Goal: Task Accomplishment & Management: Manage account settings

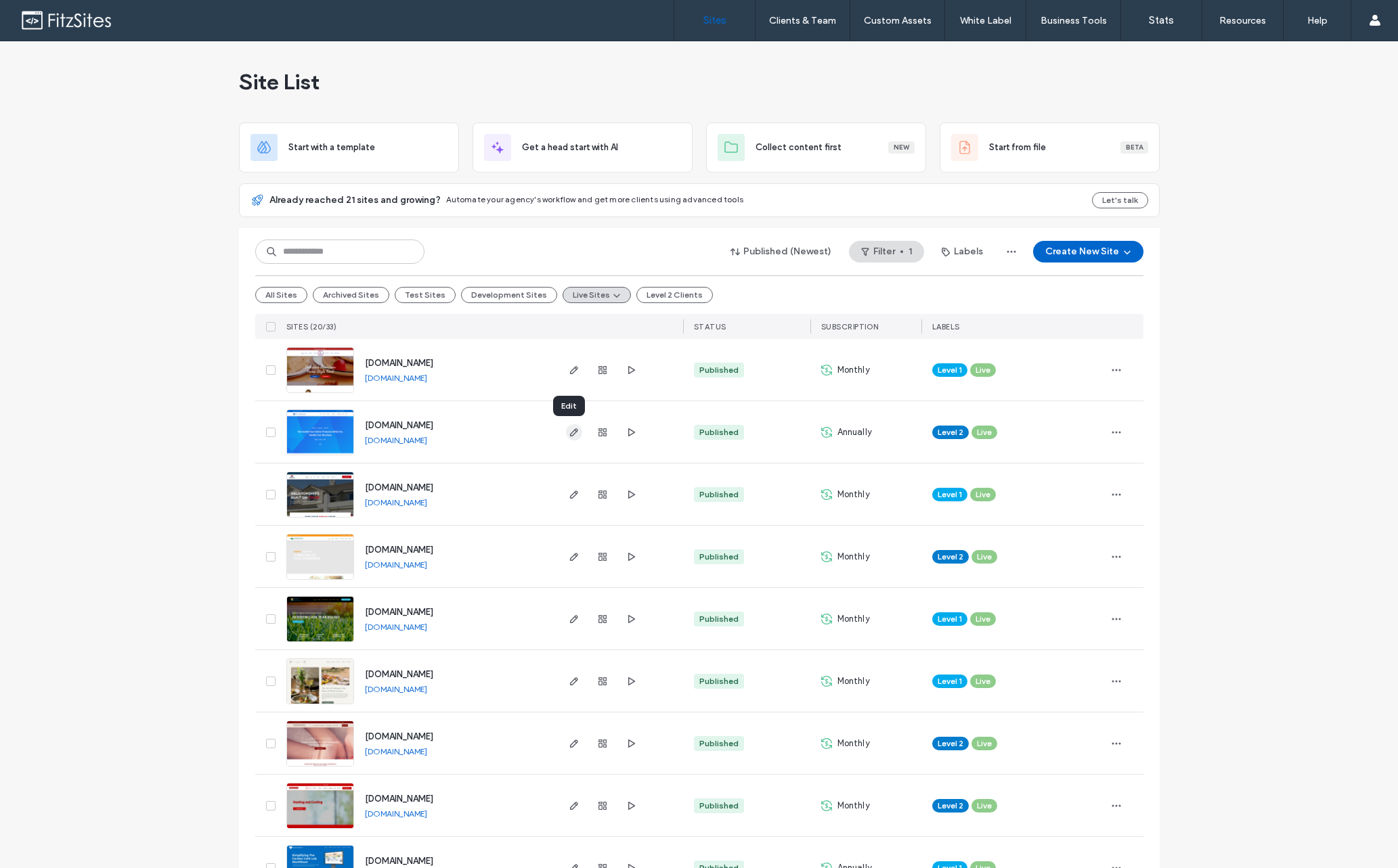
click at [570, 429] on use "button" at bounding box center [573, 432] width 8 height 8
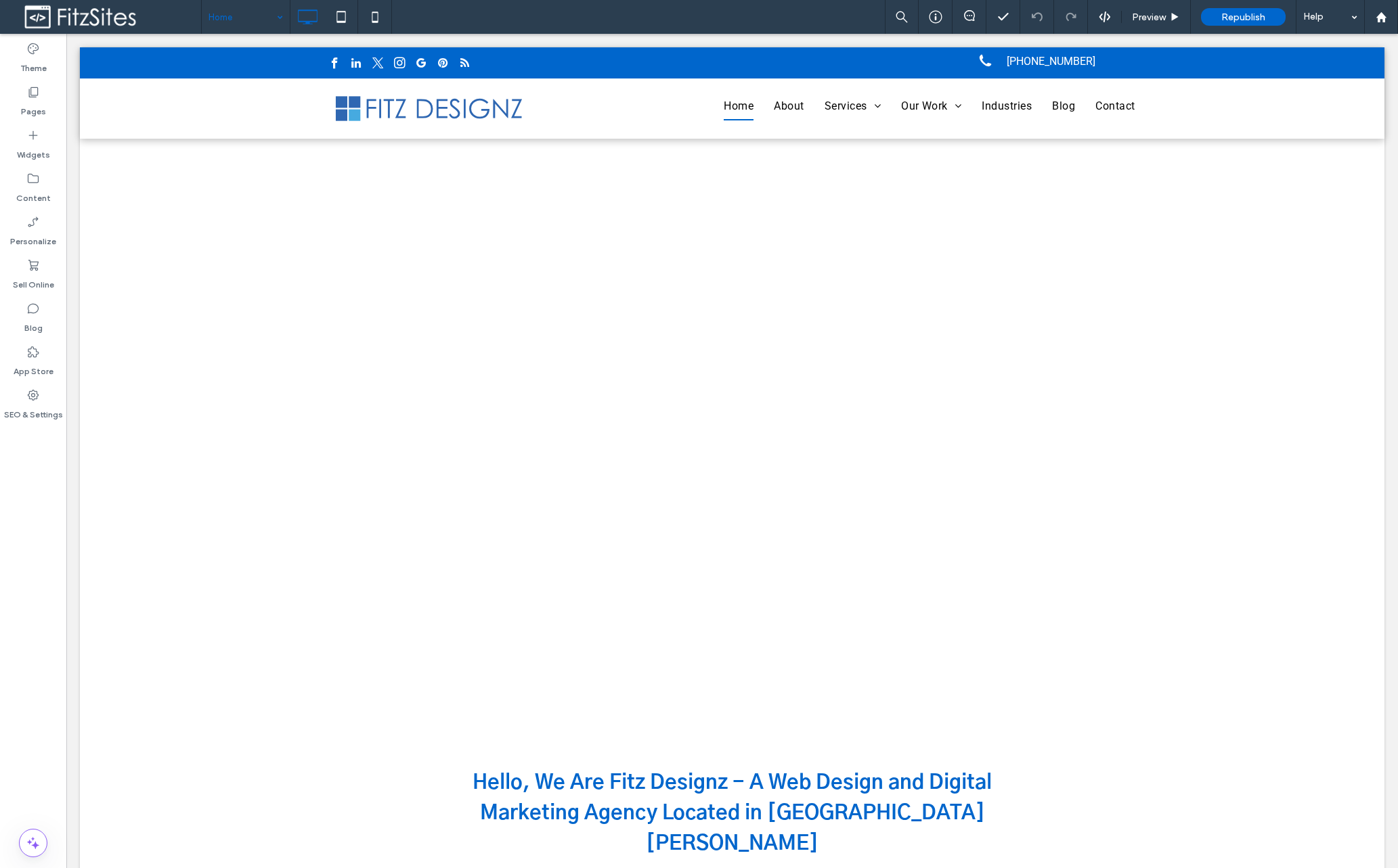
drag, startPoint x: 277, startPoint y: 19, endPoint x: 279, endPoint y: 27, distance: 8.2
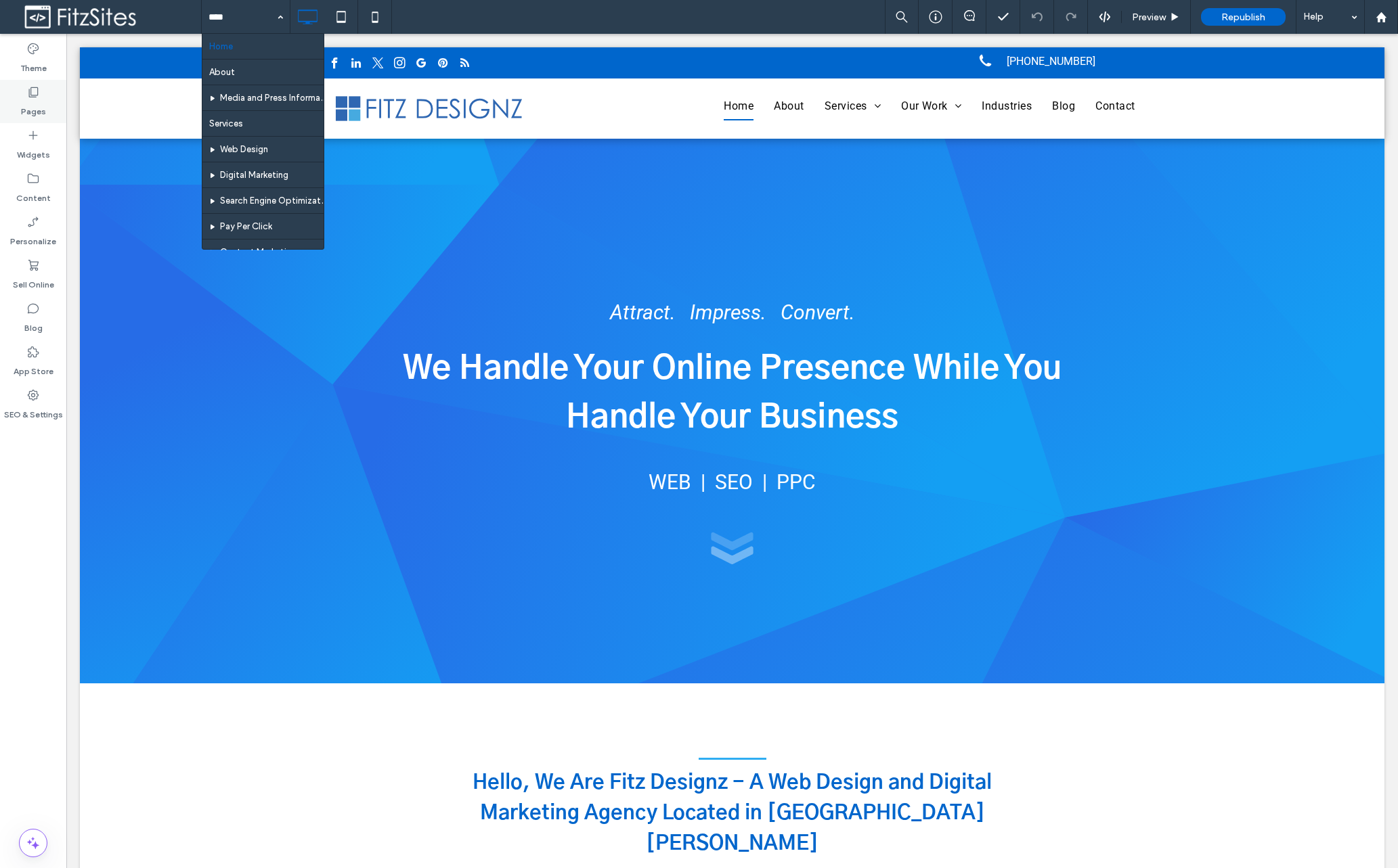
click at [59, 106] on div "Pages" at bounding box center [33, 100] width 67 height 43
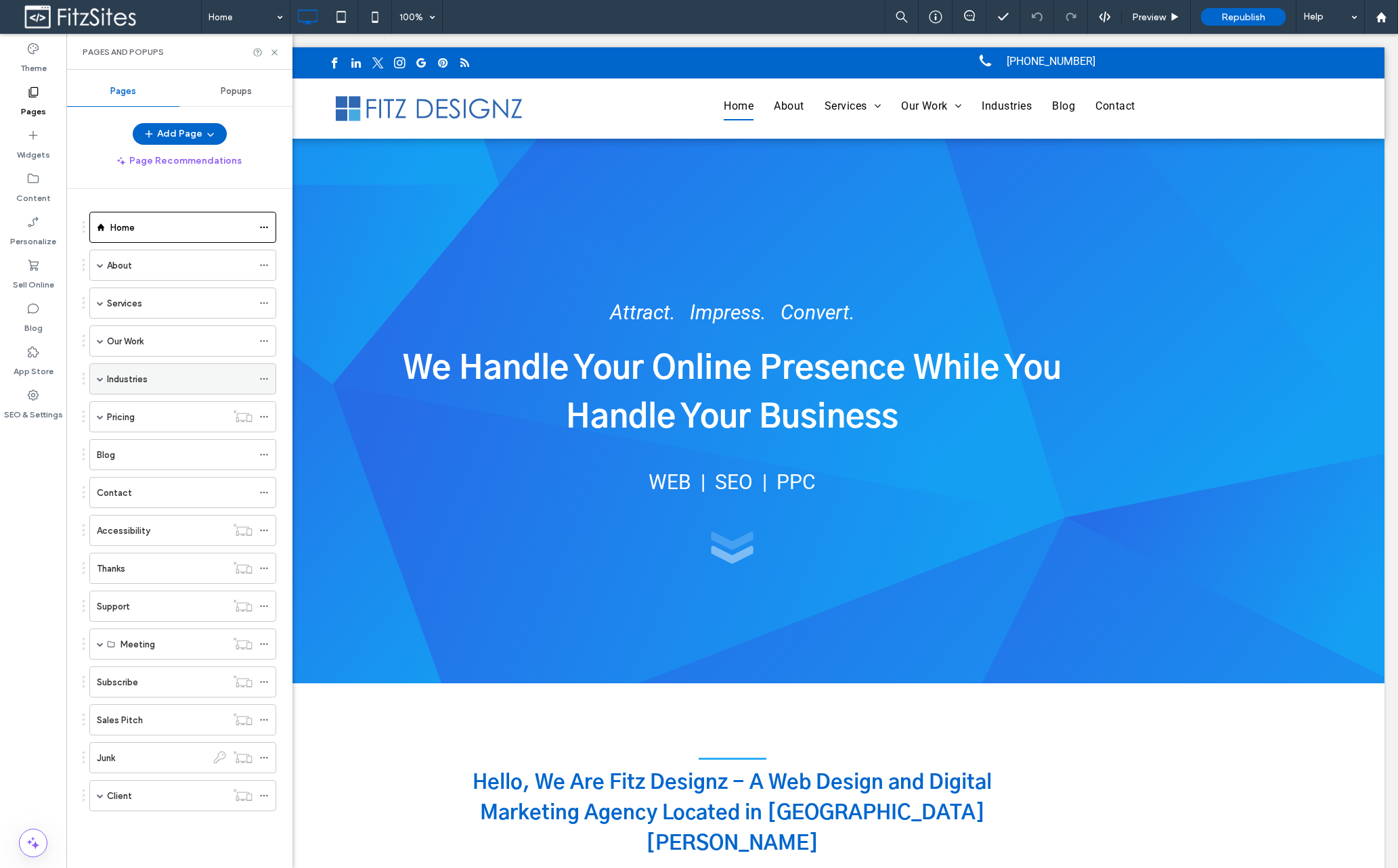
click at [227, 383] on div "Industries" at bounding box center [179, 380] width 145 height 15
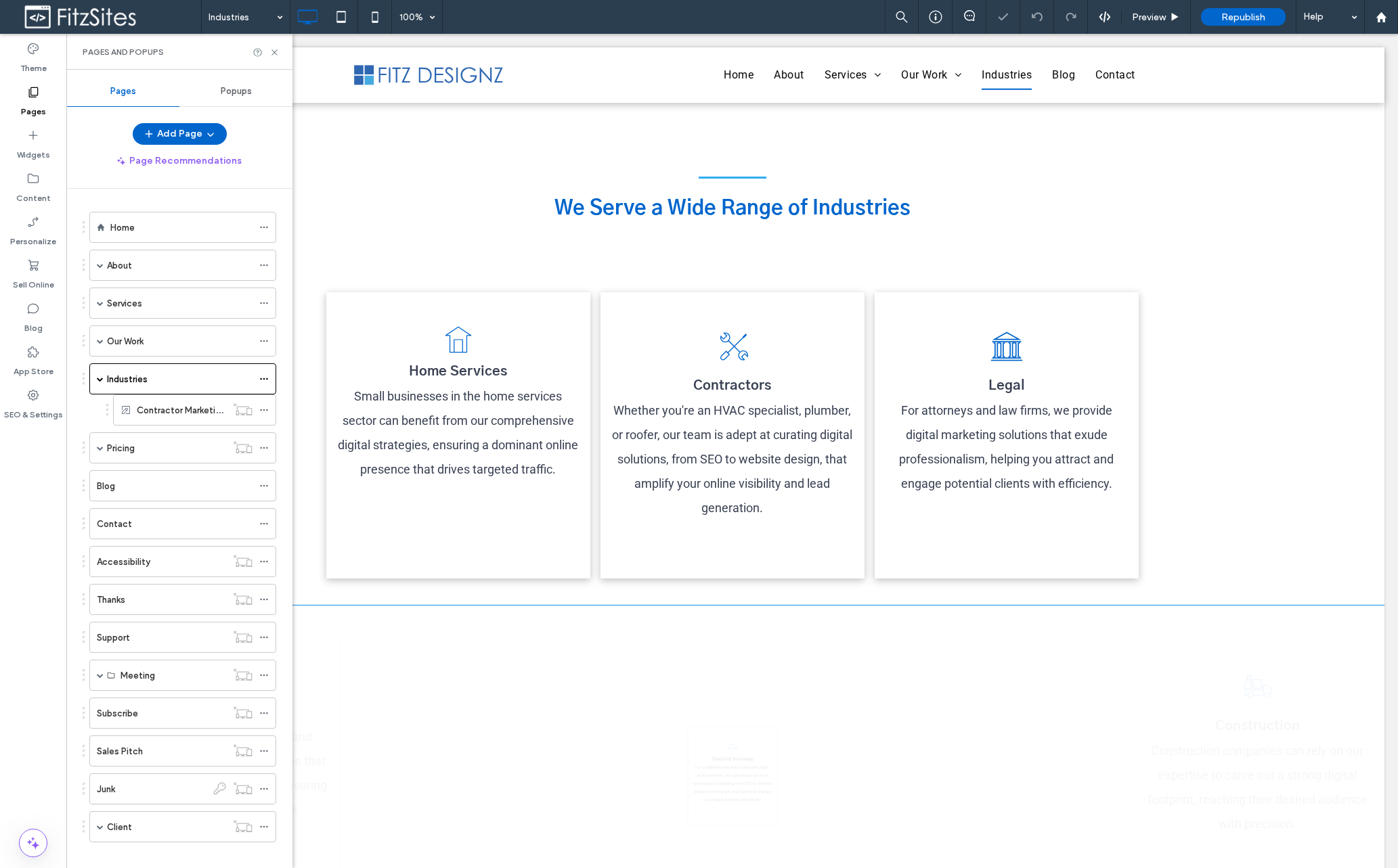
scroll to position [608, 0]
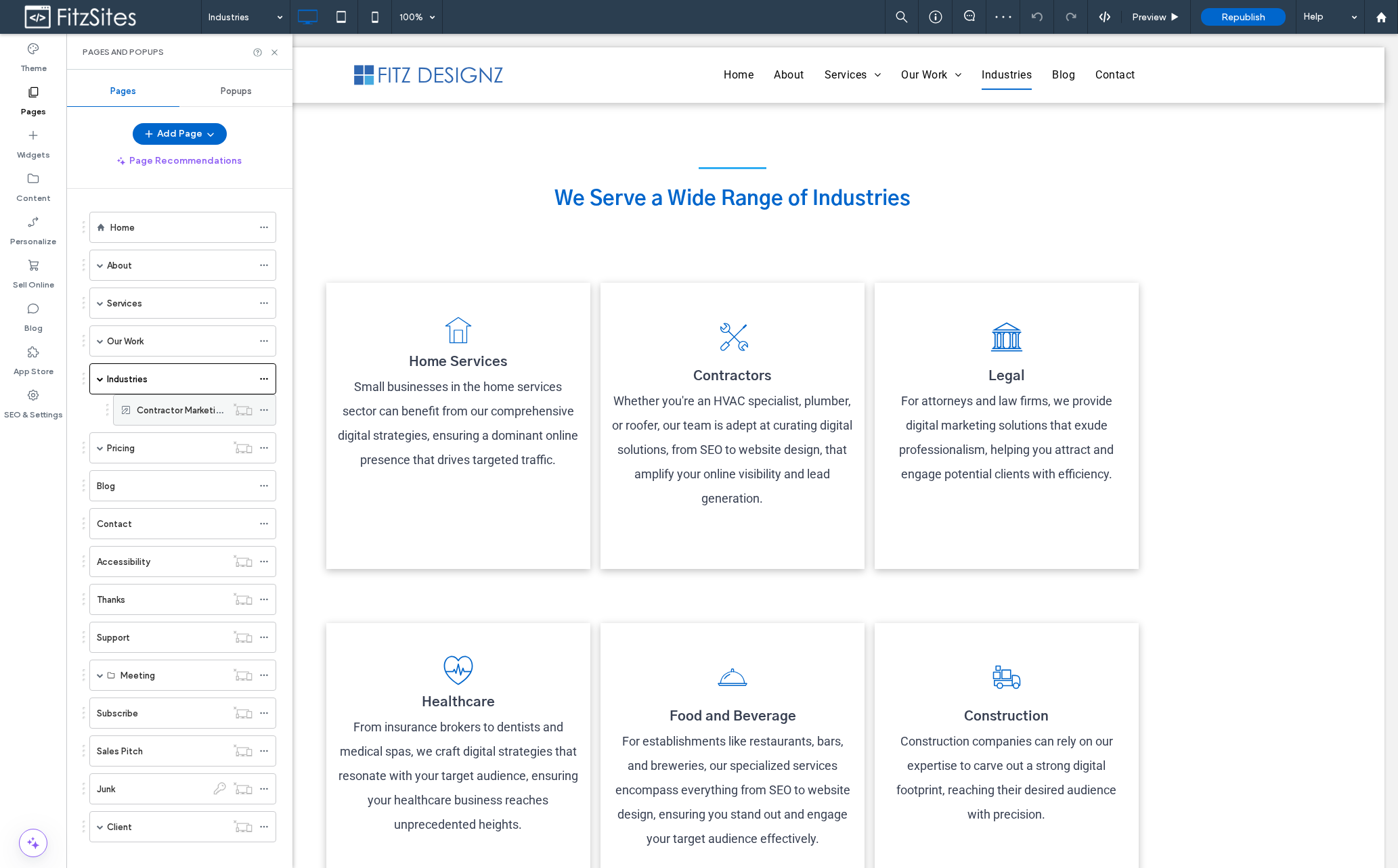
click at [178, 412] on label "Contractor Marketing Agency" at bounding box center [197, 411] width 121 height 24
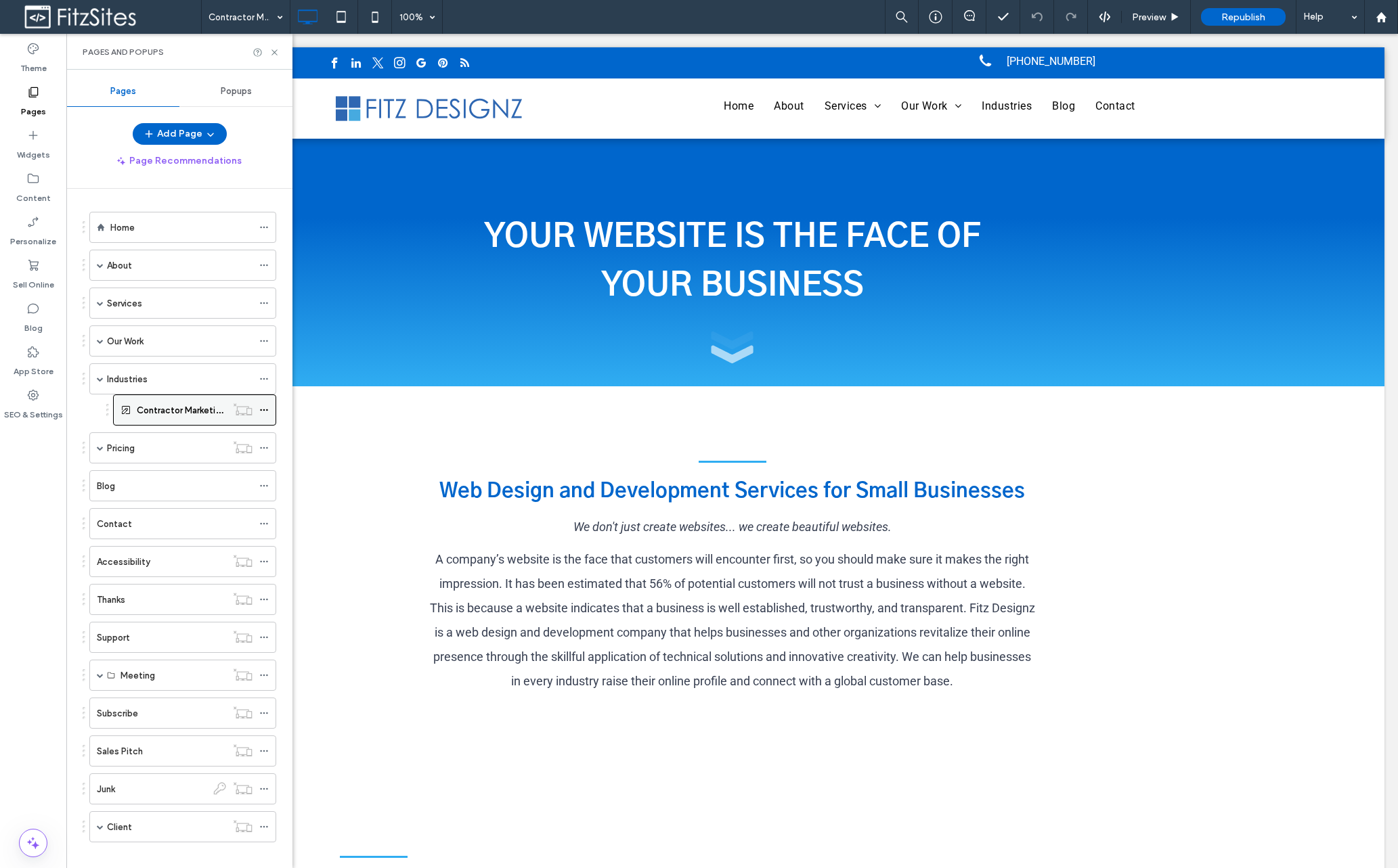
click at [264, 411] on icon at bounding box center [264, 410] width 9 height 9
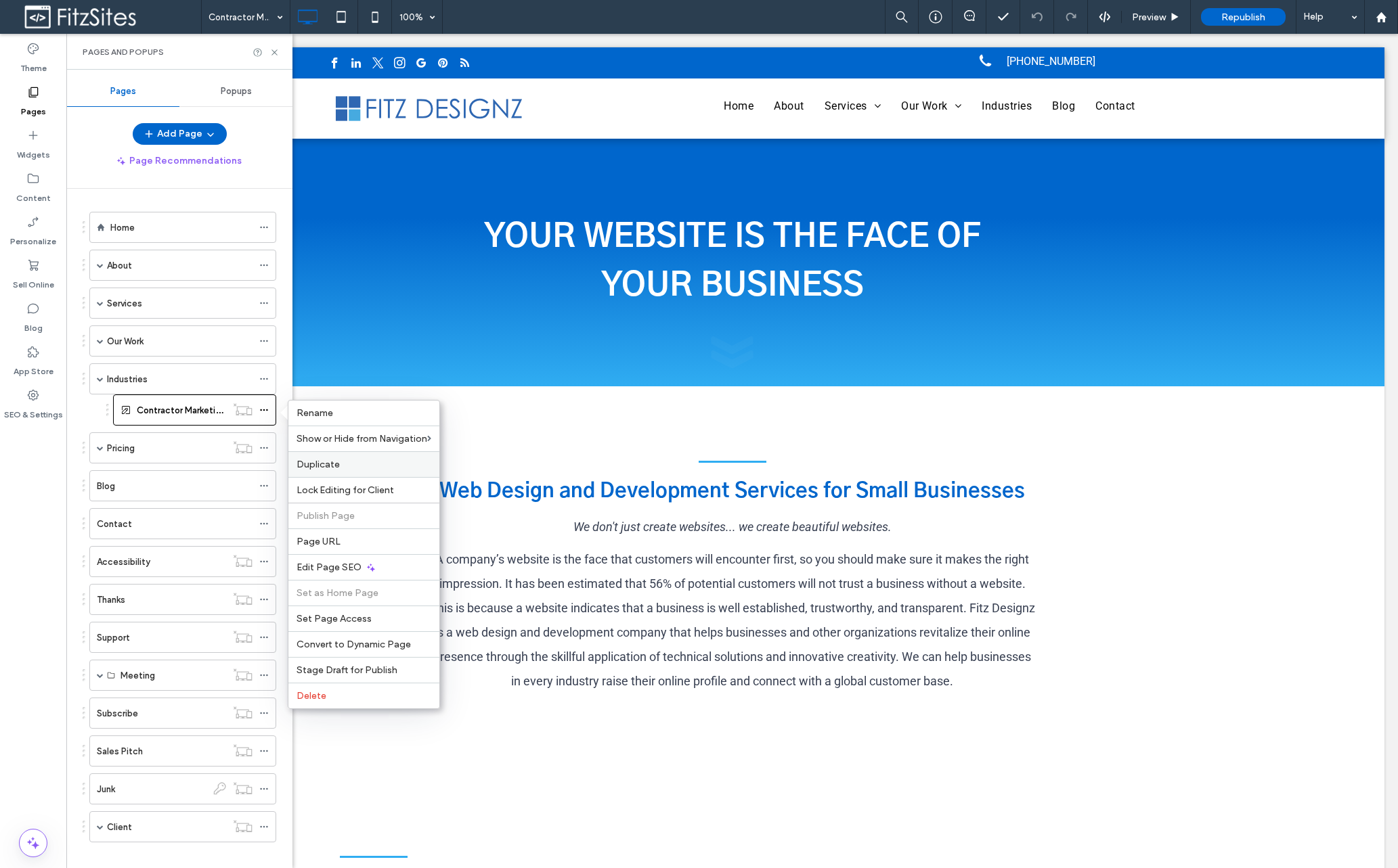
click at [339, 470] on label "Duplicate" at bounding box center [364, 465] width 135 height 12
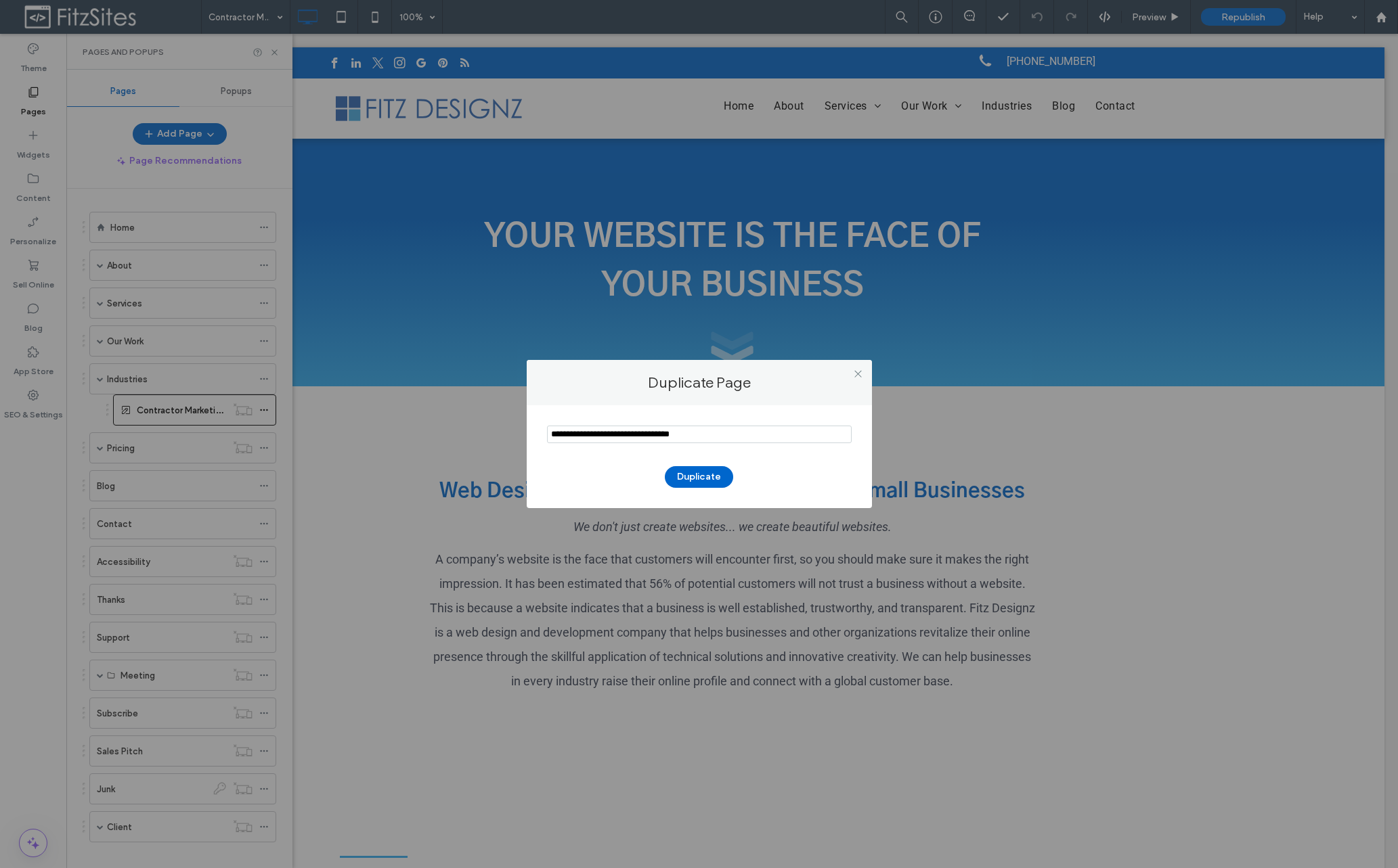
drag, startPoint x: 719, startPoint y: 438, endPoint x: 628, endPoint y: 434, distance: 91.1
click at [628, 434] on input "notEmpty" at bounding box center [699, 434] width 305 height 17
drag, startPoint x: 656, startPoint y: 434, endPoint x: 667, endPoint y: 435, distance: 11.0
click at [656, 434] on input "notEmpty" at bounding box center [699, 434] width 305 height 17
drag, startPoint x: 632, startPoint y: 435, endPoint x: 514, endPoint y: 434, distance: 118.0
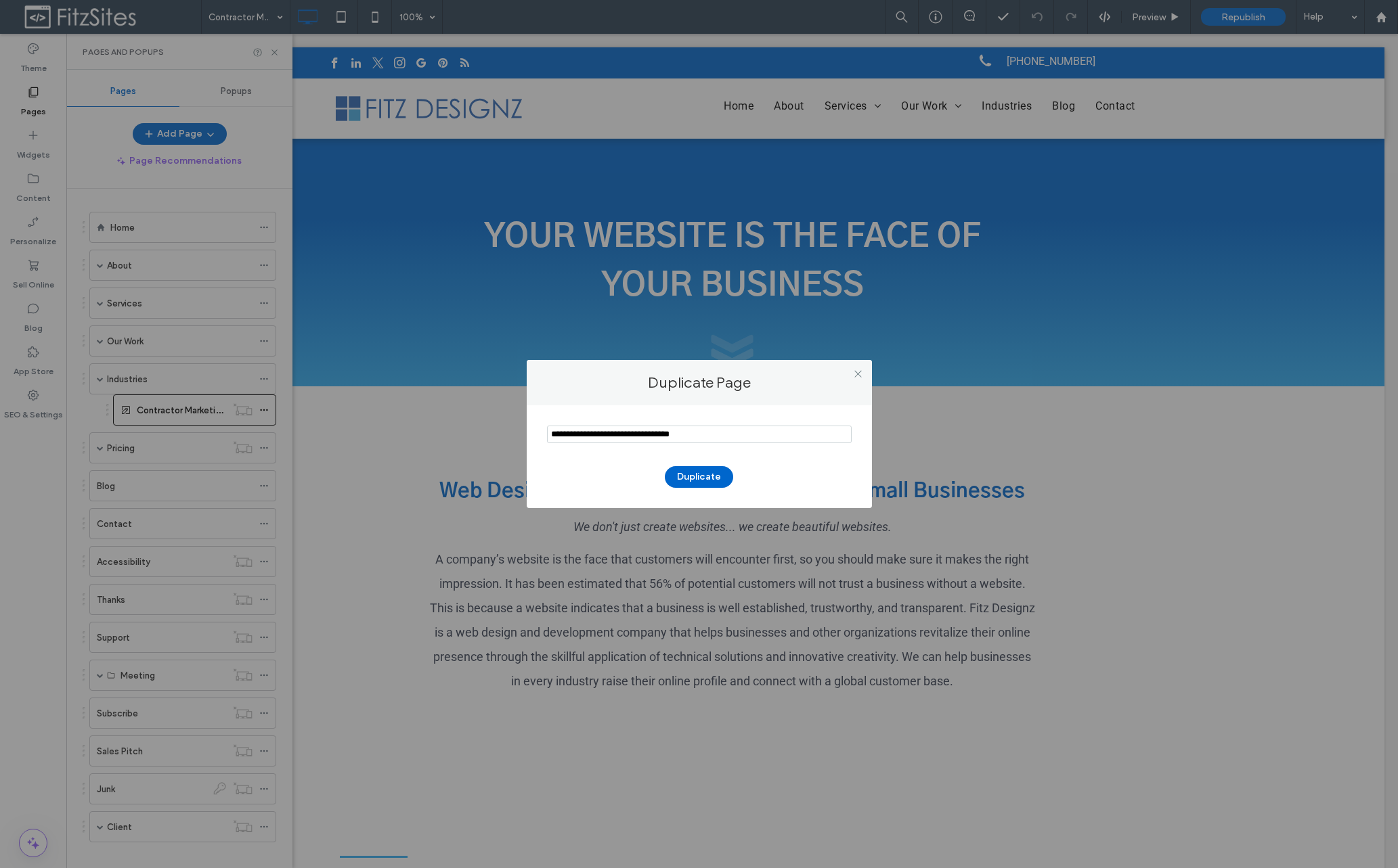
click at [514, 434] on div "Duplicate Page Duplicate" at bounding box center [699, 434] width 1398 height 868
drag, startPoint x: 688, startPoint y: 440, endPoint x: 541, endPoint y: 433, distance: 147.2
click at [541, 433] on div "Duplicate" at bounding box center [699, 456] width 345 height 103
type input "**********"
click at [720, 475] on button "Duplicate" at bounding box center [699, 477] width 68 height 22
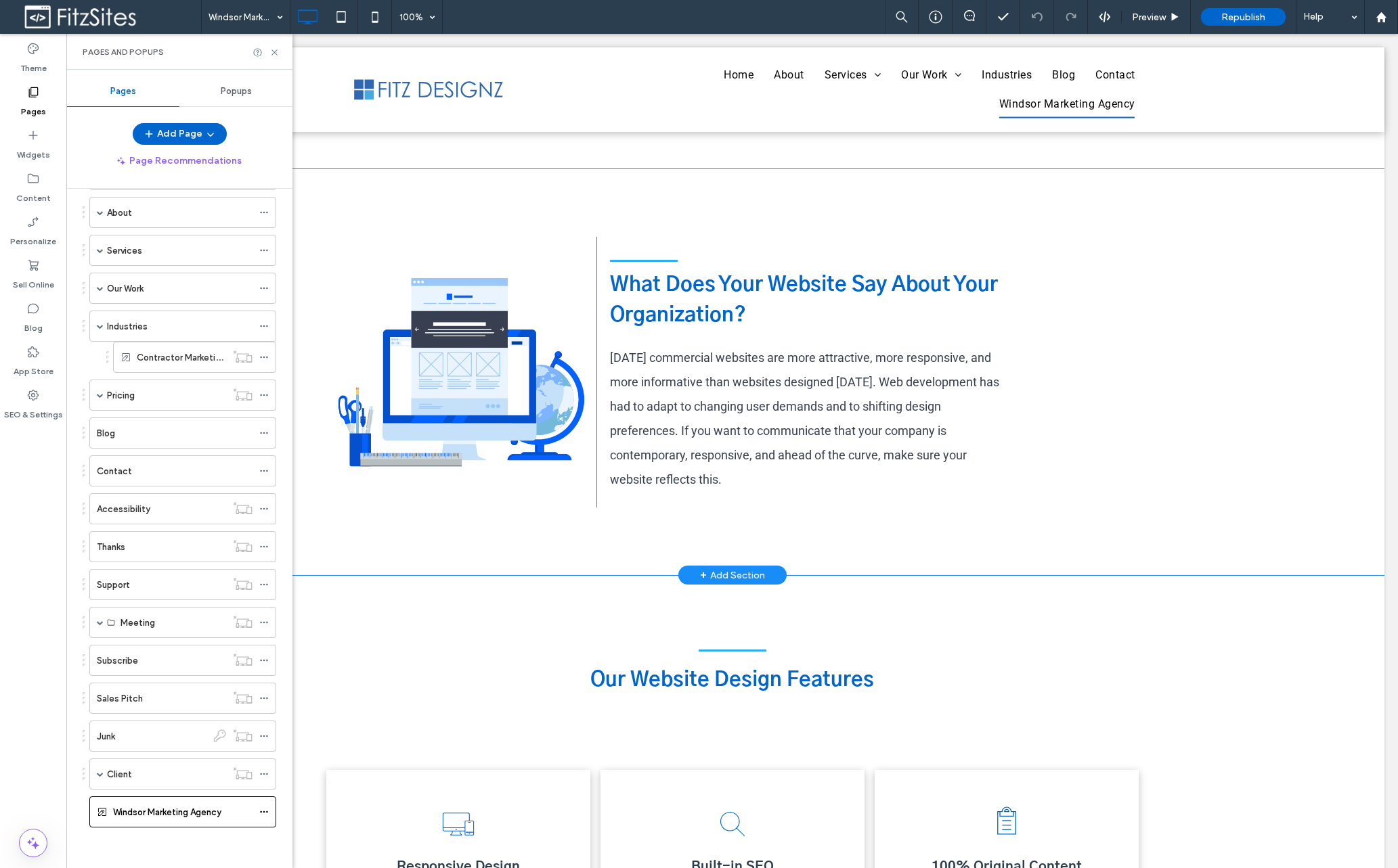
scroll to position [844, 0]
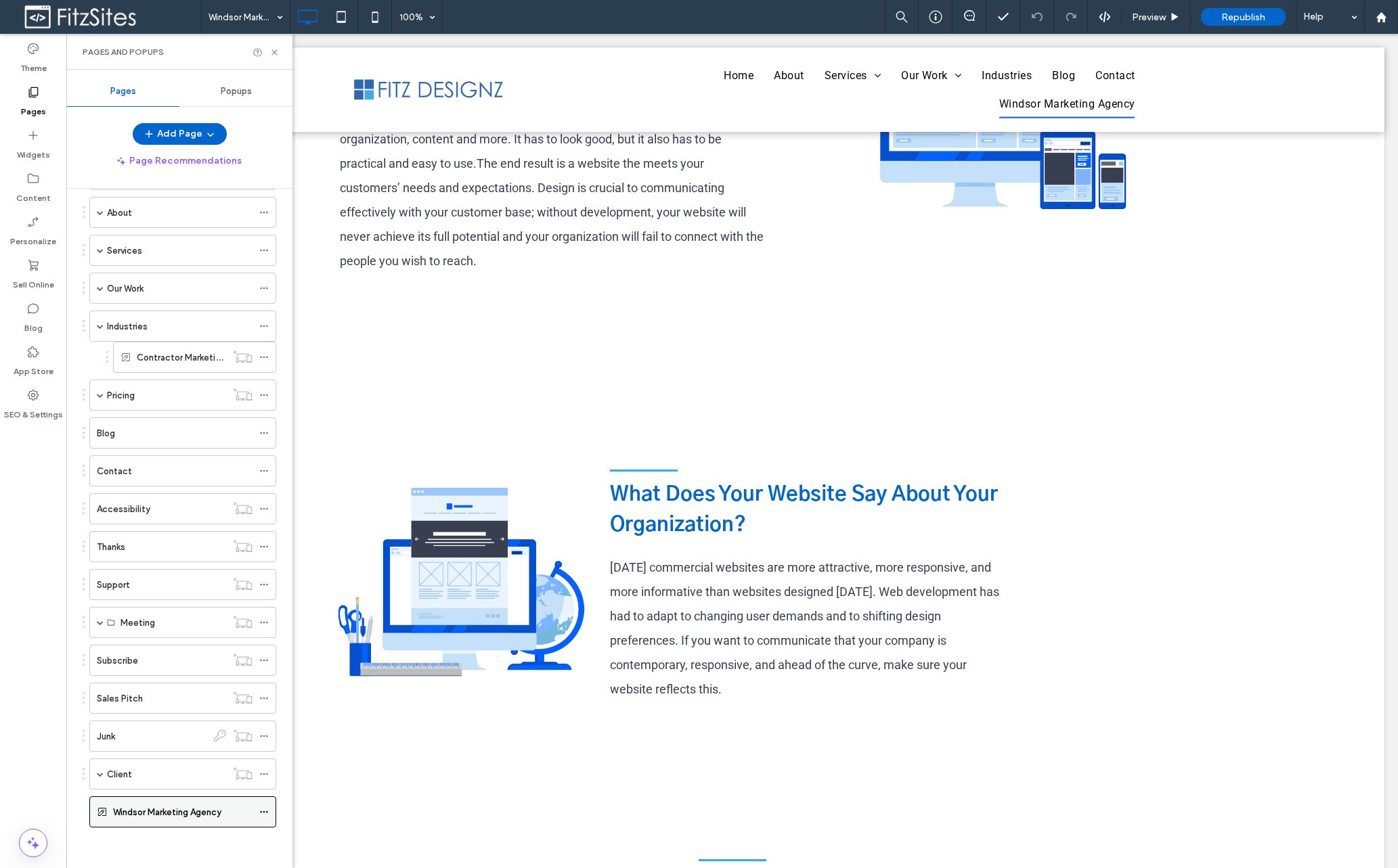
click at [263, 812] on use at bounding box center [264, 812] width 7 height 2
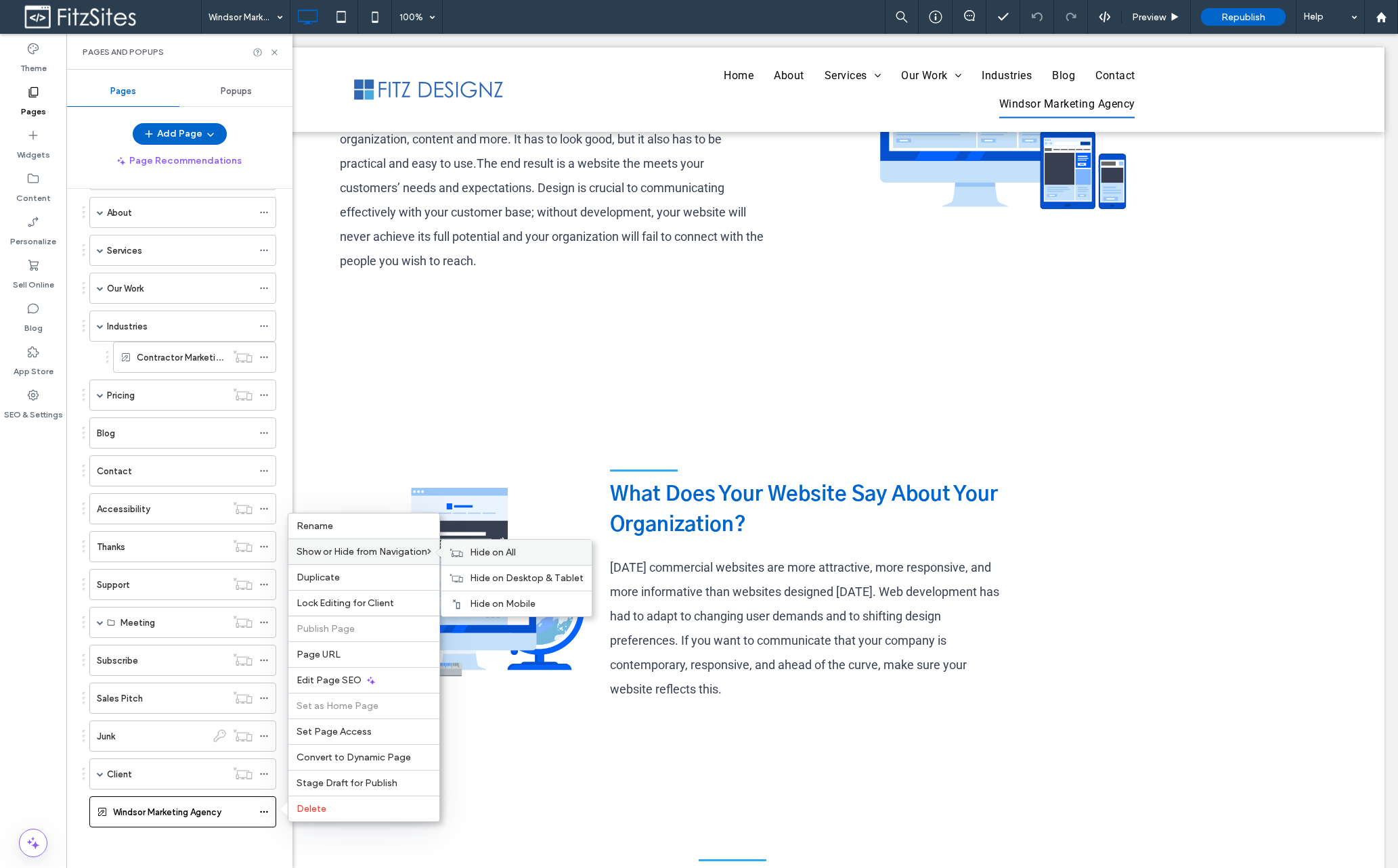
click at [510, 548] on span "Hide on All" at bounding box center [493, 552] width 46 height 12
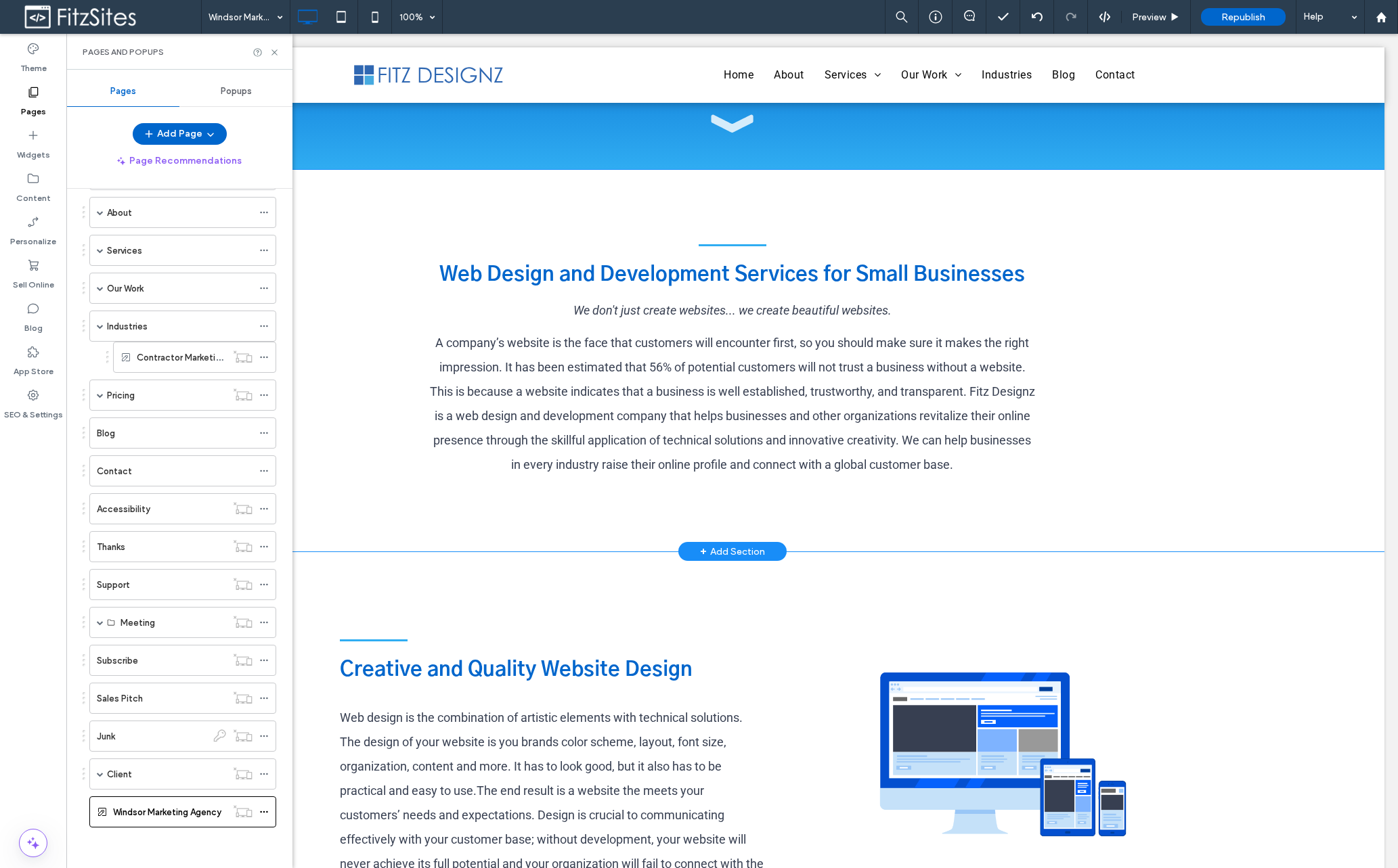
scroll to position [0, 0]
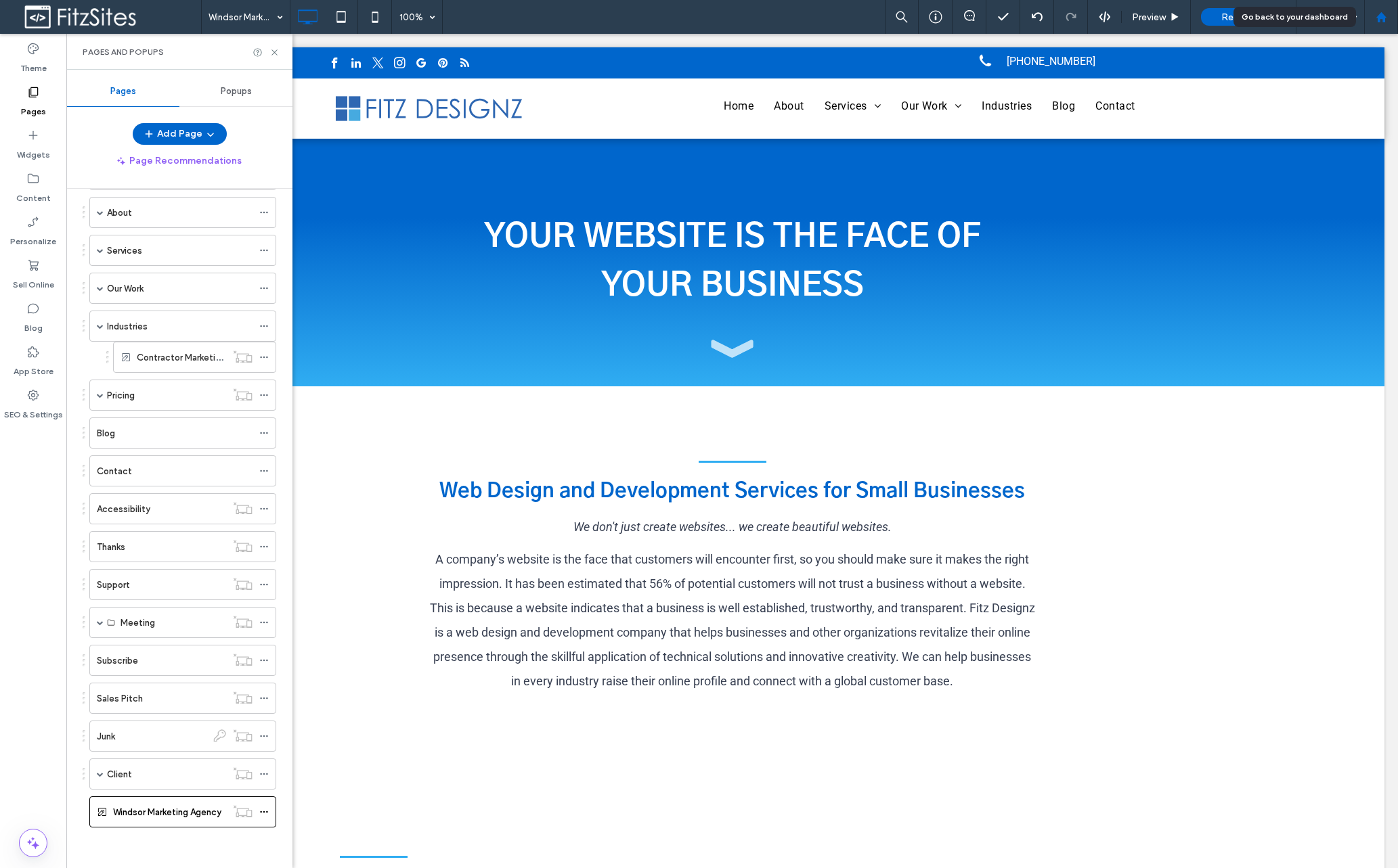
click at [1385, 22] on icon at bounding box center [1382, 17] width 12 height 12
